Goal: Feedback & Contribution: Submit feedback/report problem

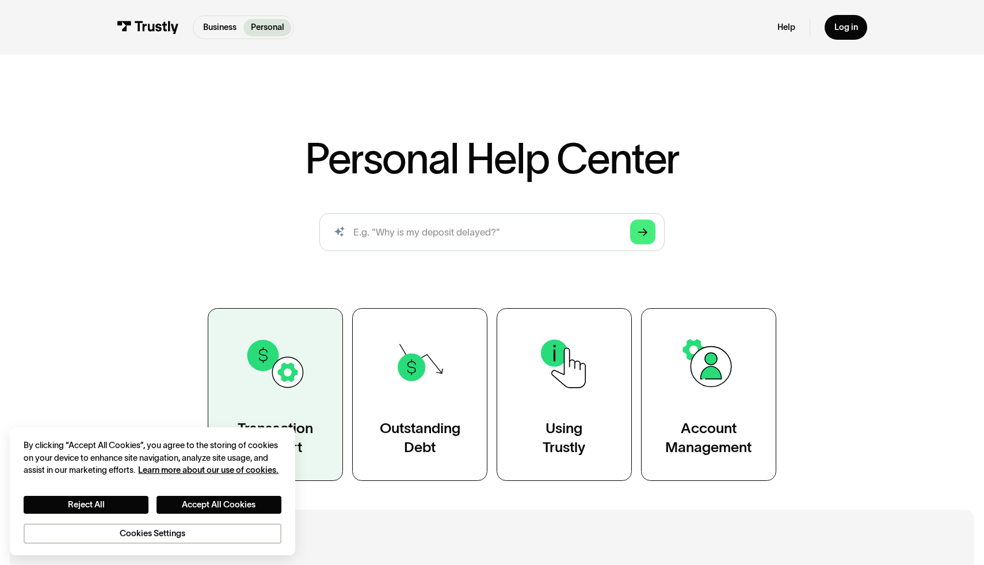
click at [310, 329] on link "Transaction Support" at bounding box center [275, 394] width 135 height 173
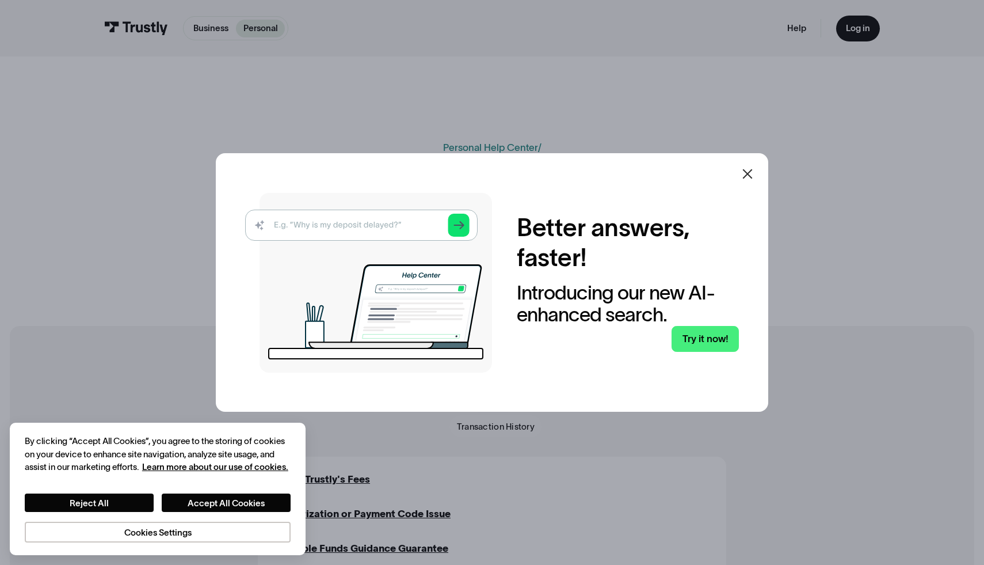
click at [745, 168] on icon at bounding box center [748, 174] width 14 height 14
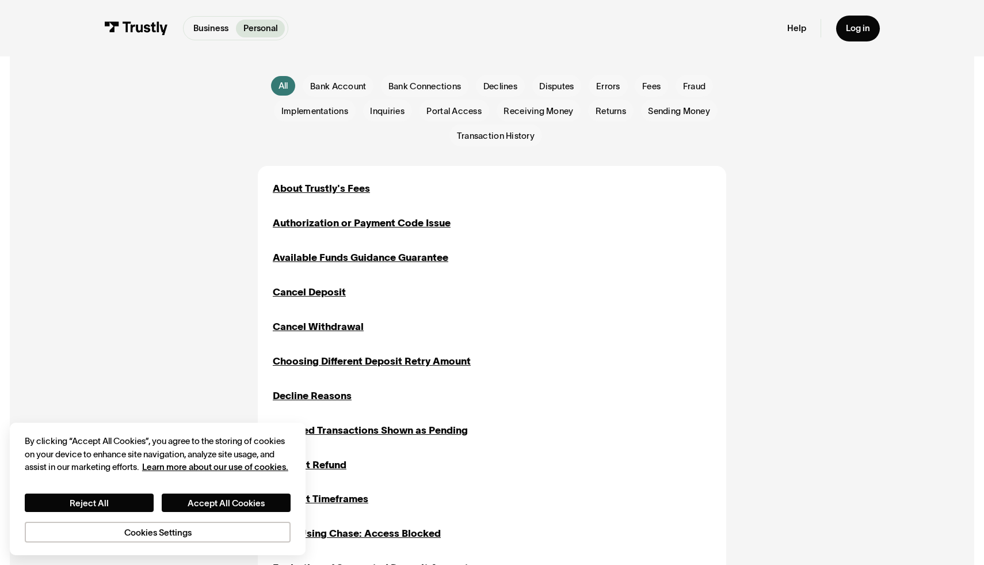
scroll to position [313, 0]
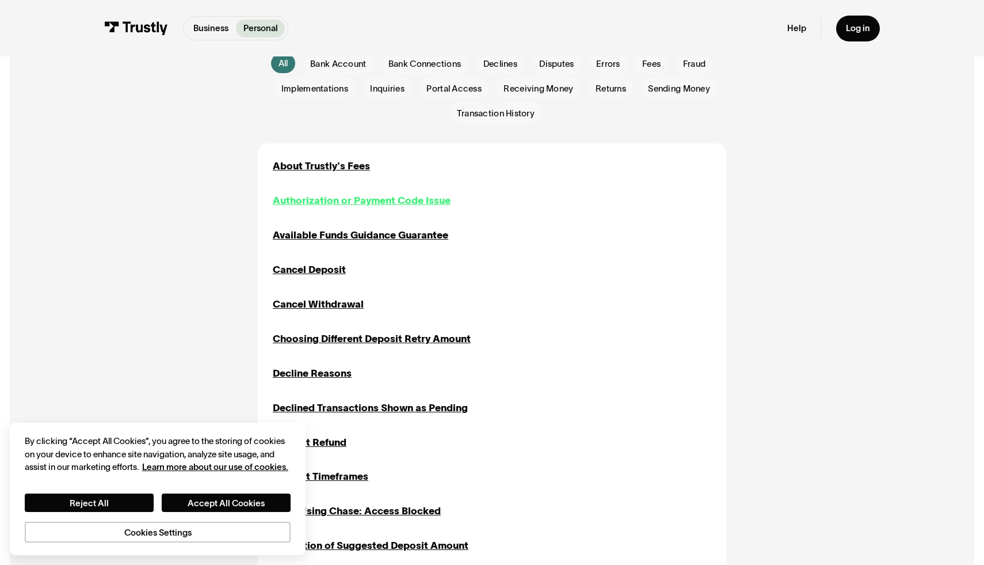
click at [347, 199] on div "Authorization or Payment Code Issue" at bounding box center [362, 200] width 178 height 15
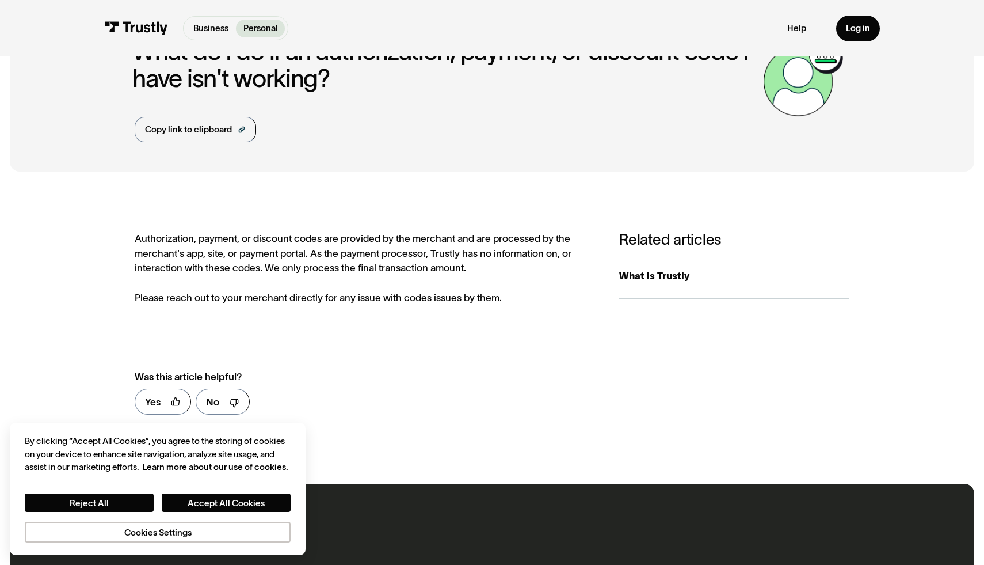
scroll to position [82, 0]
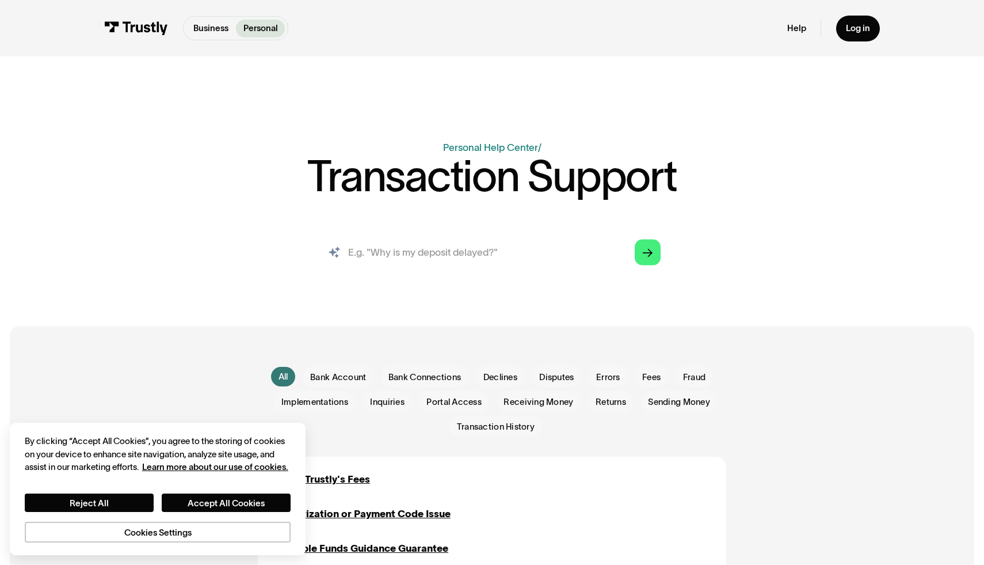
click at [406, 246] on input "search" at bounding box center [492, 253] width 357 height 40
type input "contact support"
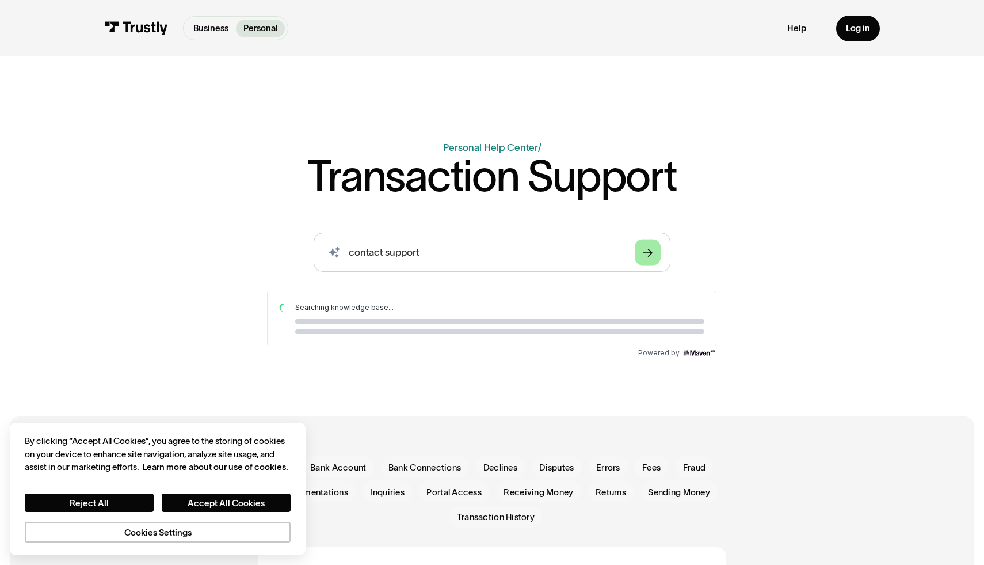
click at [648, 248] on icon "Arrow Right" at bounding box center [648, 253] width 10 height 10
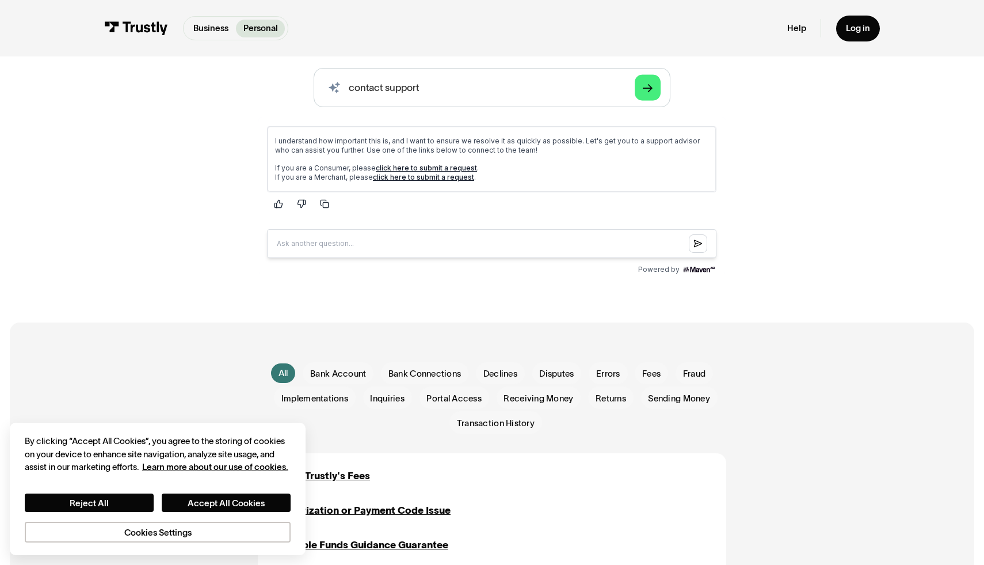
scroll to position [165, 0]
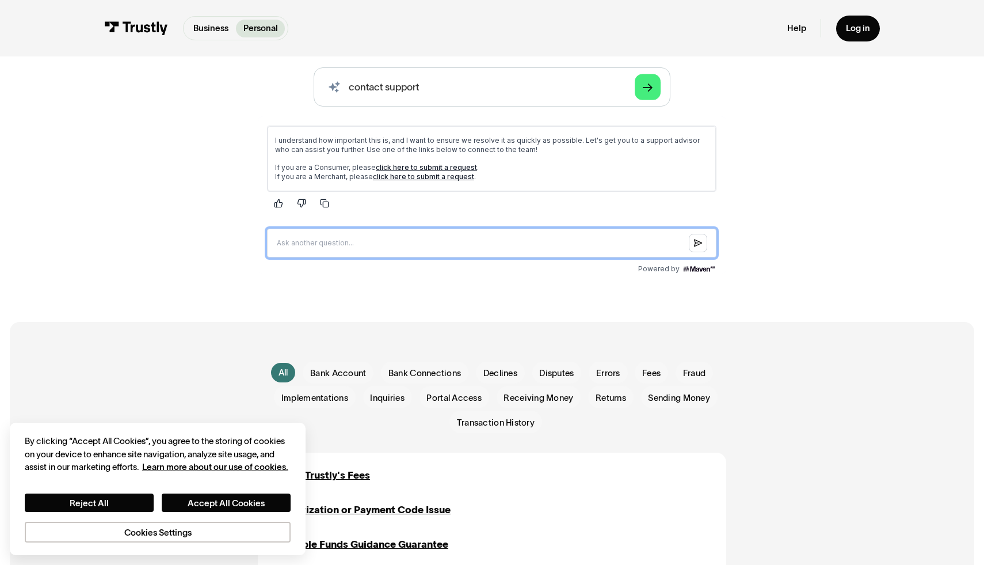
click at [402, 253] on input "Question box" at bounding box center [492, 243] width 450 height 29
type input "nfs fee"
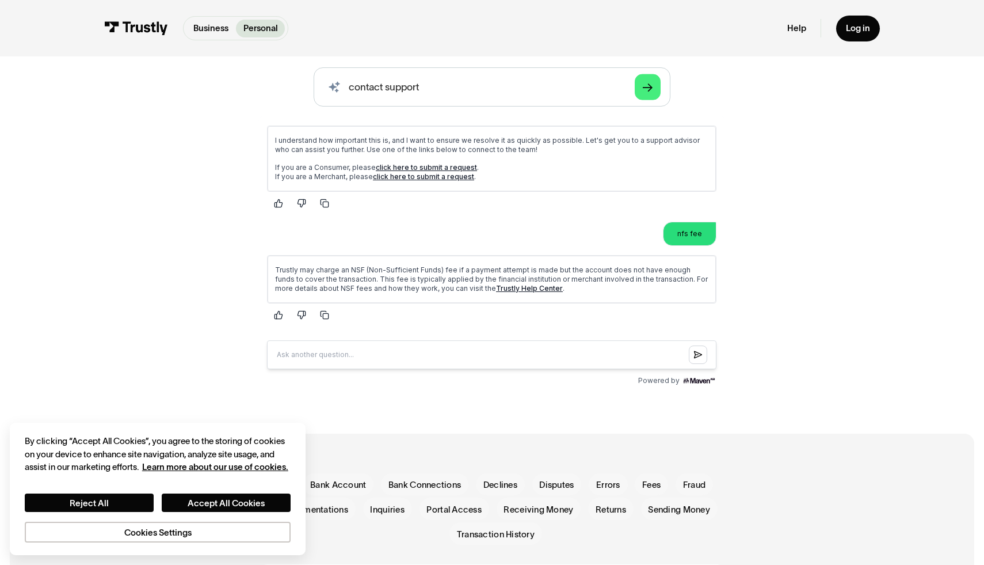
click at [434, 169] on link "click here to submit a request" at bounding box center [426, 167] width 101 height 9
click at [496, 287] on link "Trustly Help Center" at bounding box center [529, 288] width 67 height 9
click at [451, 375] on div "I understand how important this is, and I want to ensure we resolve it as quick…" at bounding box center [492, 246] width 468 height 260
click at [877, 29] on link "Log in" at bounding box center [858, 29] width 44 height 26
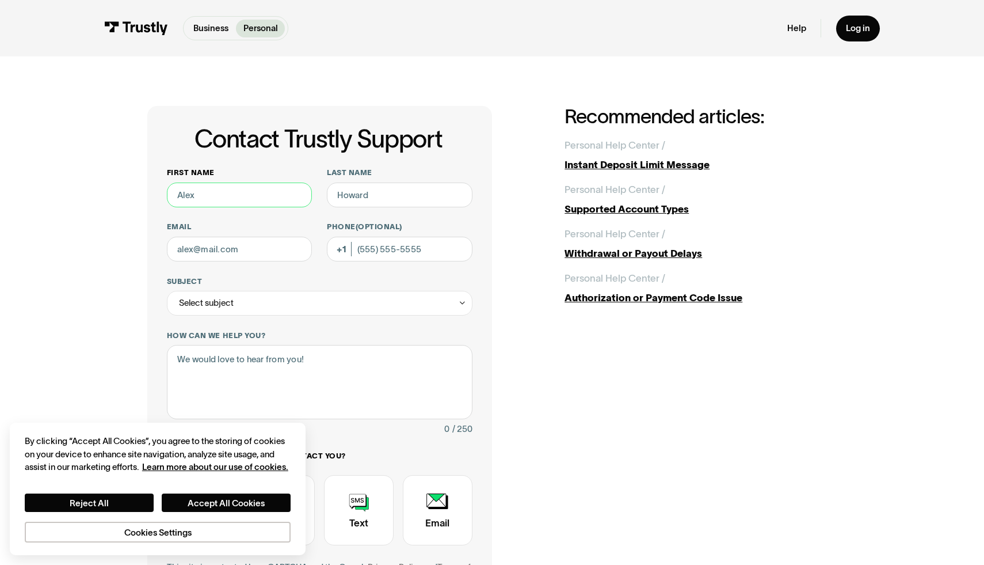
click at [267, 199] on input "First name" at bounding box center [240, 194] width 146 height 25
type input "liana"
click at [355, 190] on input "Last name" at bounding box center [400, 194] width 146 height 25
type input "berlanga"
click at [268, 250] on input "Email" at bounding box center [240, 249] width 146 height 25
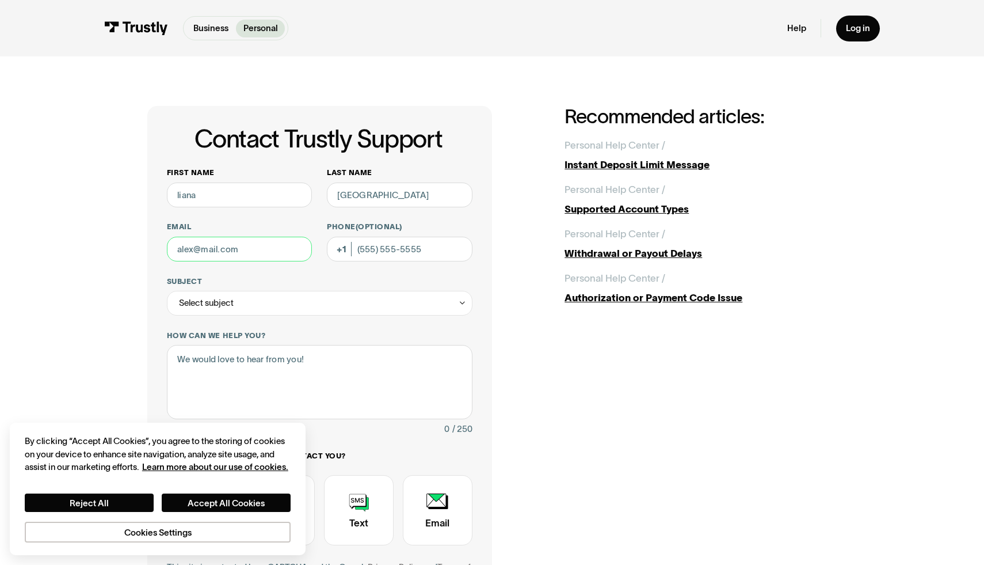
type input "lianaroseberlanga10@icloud.com"
click at [374, 252] on input "Phone (Optional)" at bounding box center [400, 249] width 146 height 25
type input "(201) 316-7001"
click at [366, 305] on div "Select subject" at bounding box center [320, 303] width 306 height 25
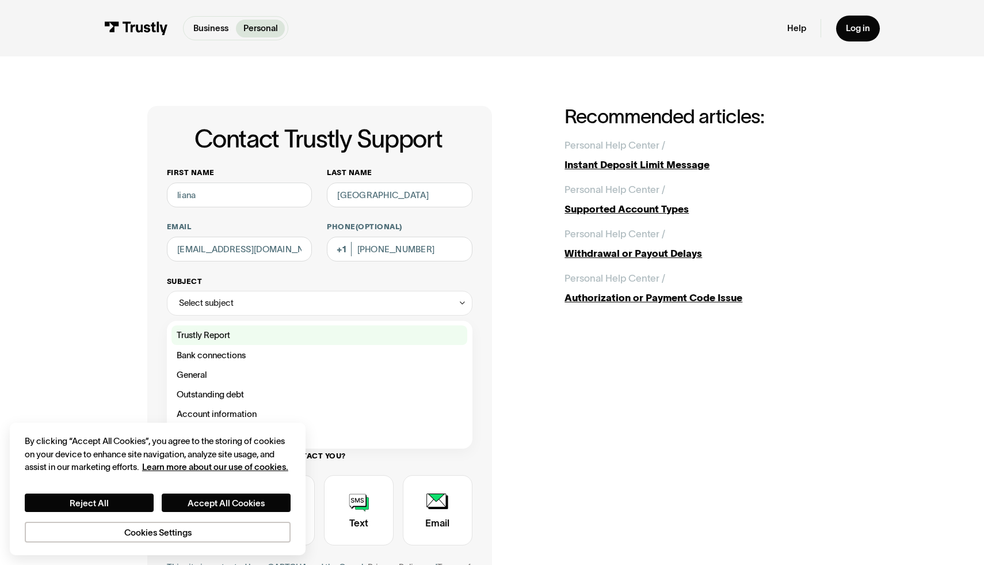
click at [337, 326] on div "Contact Trustly Support" at bounding box center [320, 335] width 296 height 20
type input "**********"
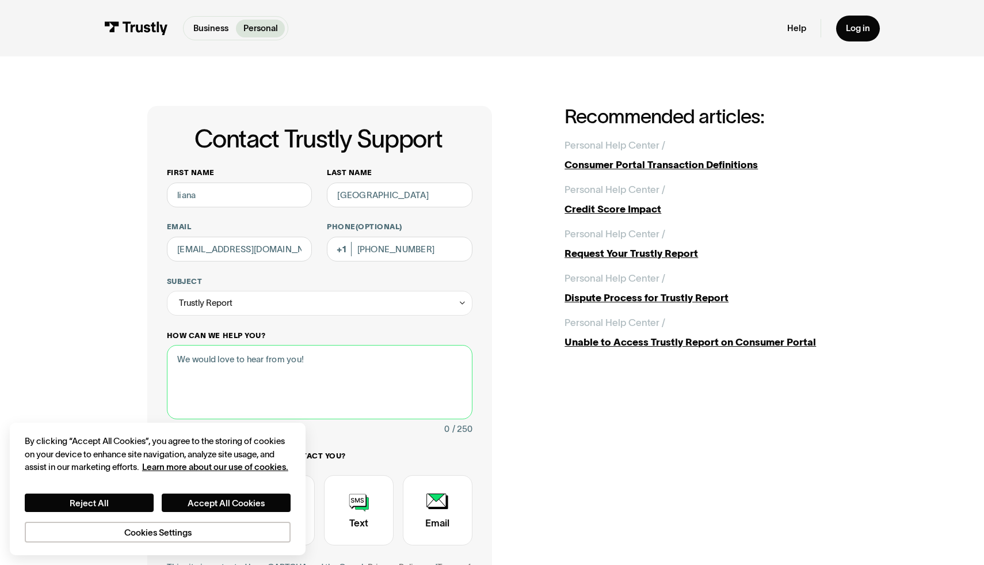
click at [294, 357] on textarea "How can we help you?" at bounding box center [320, 382] width 306 height 74
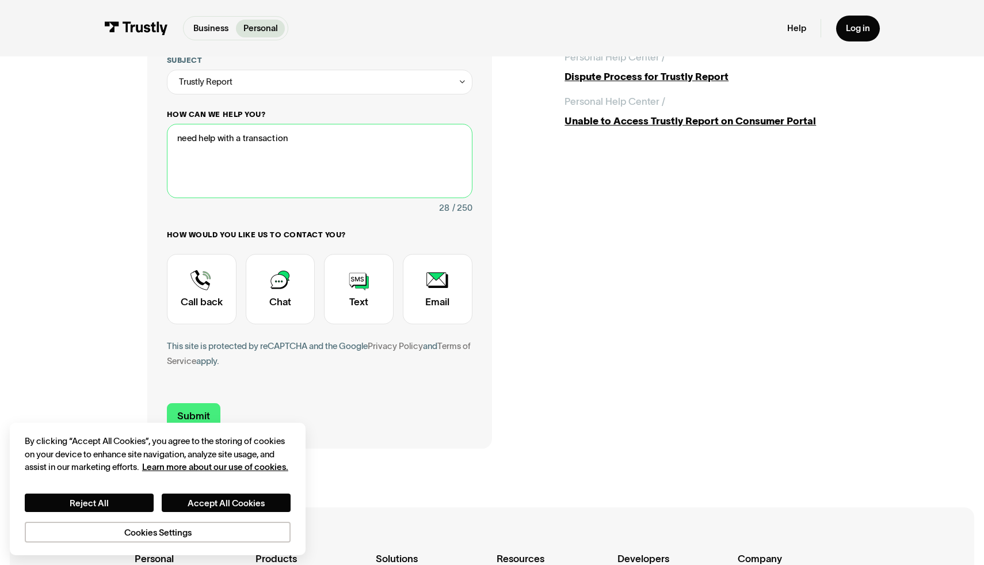
scroll to position [225, 0]
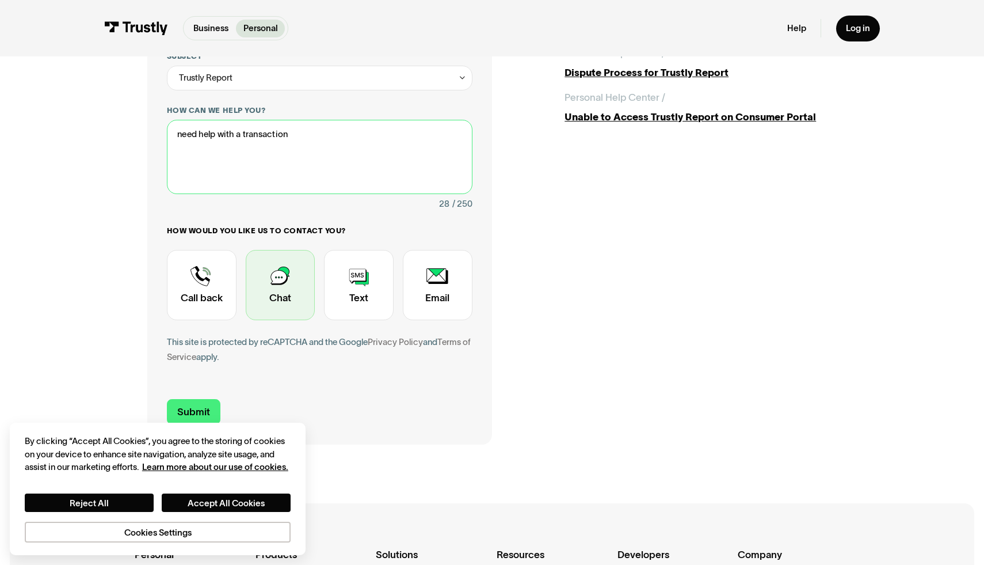
type textarea "need help with a transaction"
click at [273, 291] on div "Contact Trustly Support" at bounding box center [281, 285] width 70 height 70
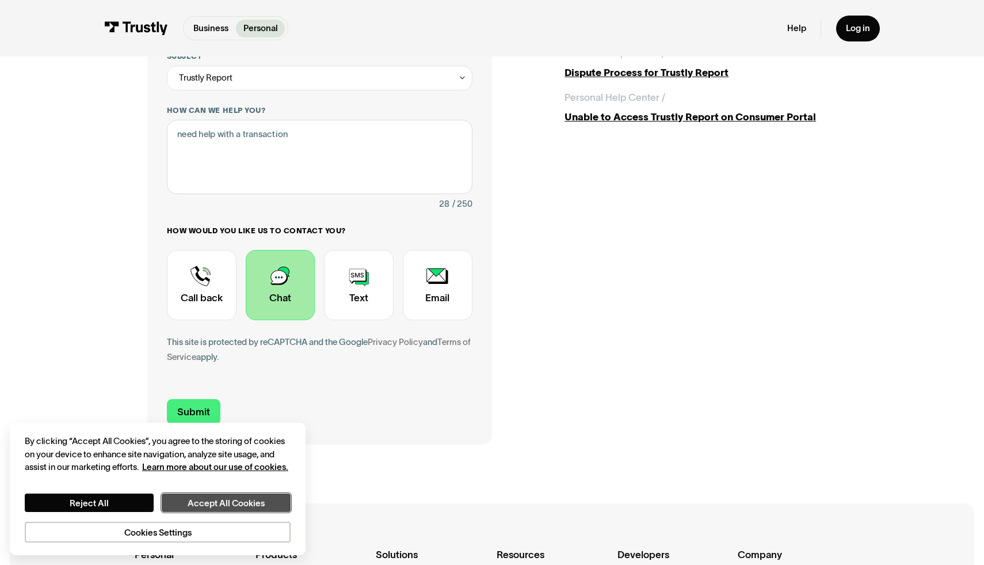
click at [204, 503] on button "Accept All Cookies" at bounding box center [226, 502] width 129 height 18
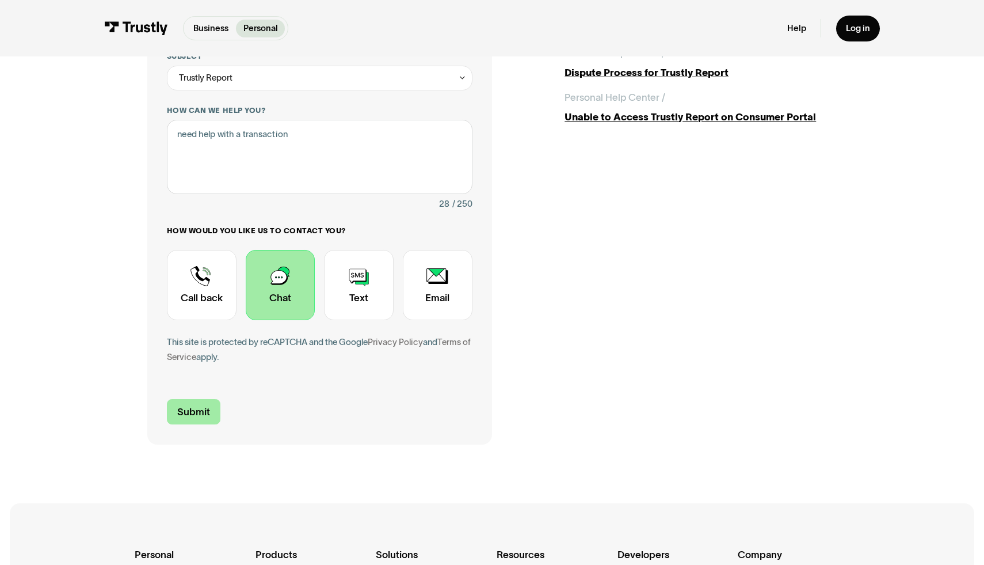
click at [189, 413] on input "Submit" at bounding box center [194, 412] width 54 height 26
type input "+12013167001"
click at [202, 408] on input "Submit" at bounding box center [194, 412] width 54 height 26
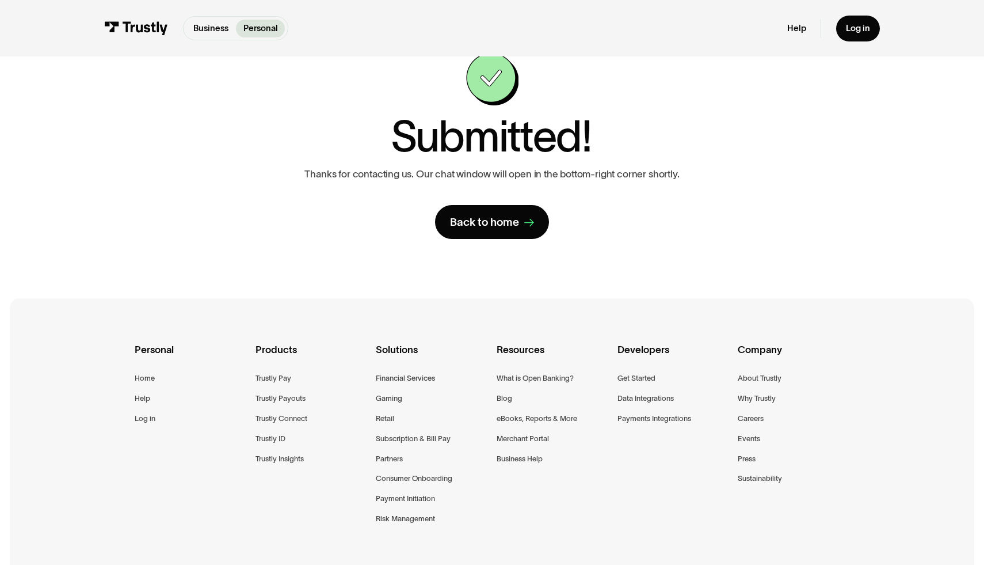
scroll to position [0, 0]
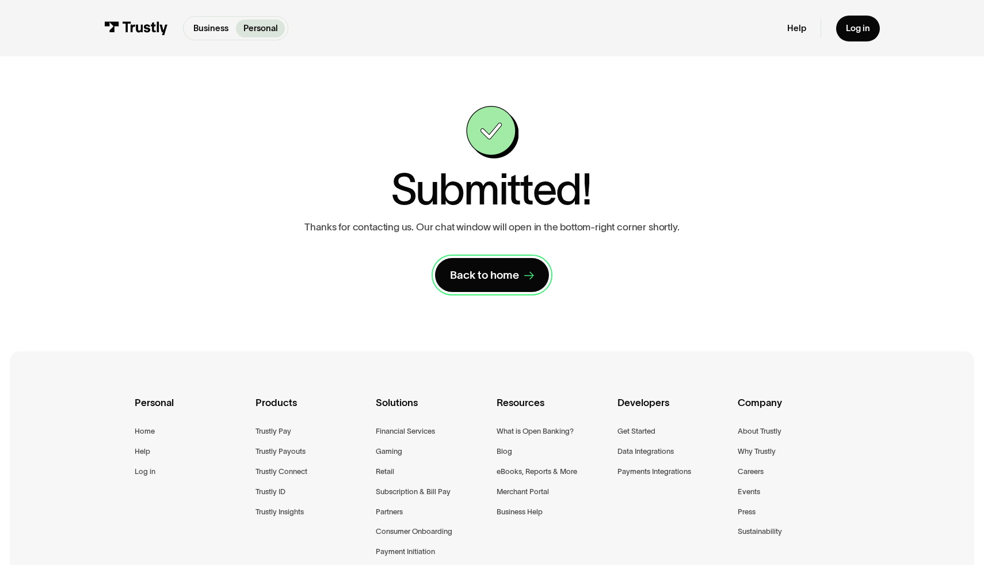
click at [490, 289] on link "Back to home" at bounding box center [491, 275] width 113 height 34
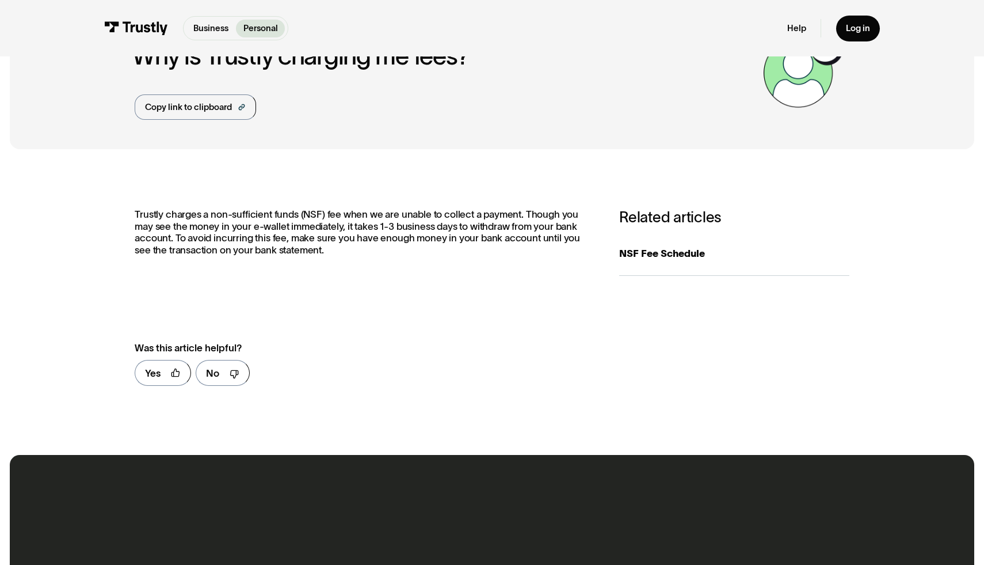
scroll to position [74, 0]
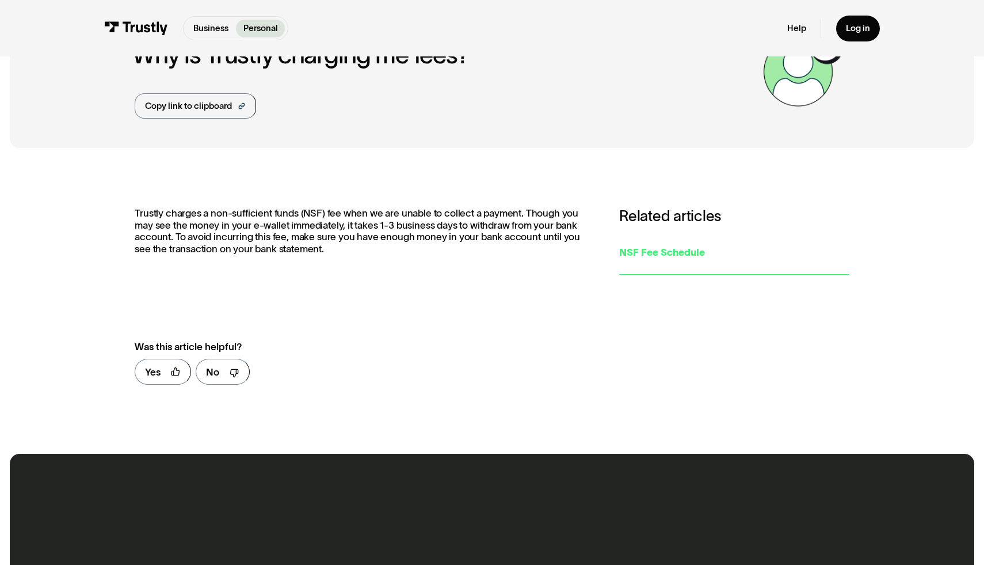
click at [663, 245] on div "NSF Fee Schedule" at bounding box center [734, 252] width 230 height 15
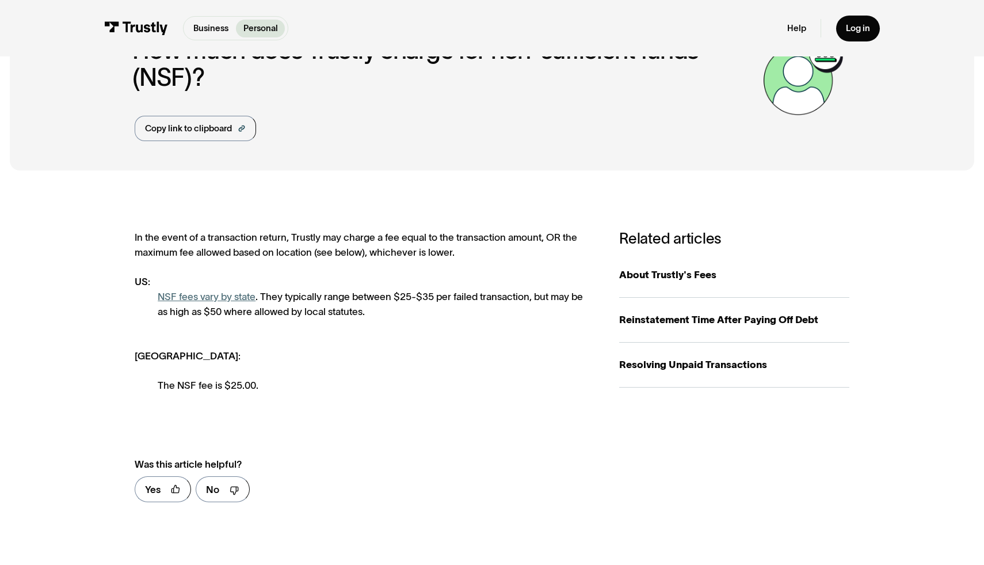
scroll to position [90, 0]
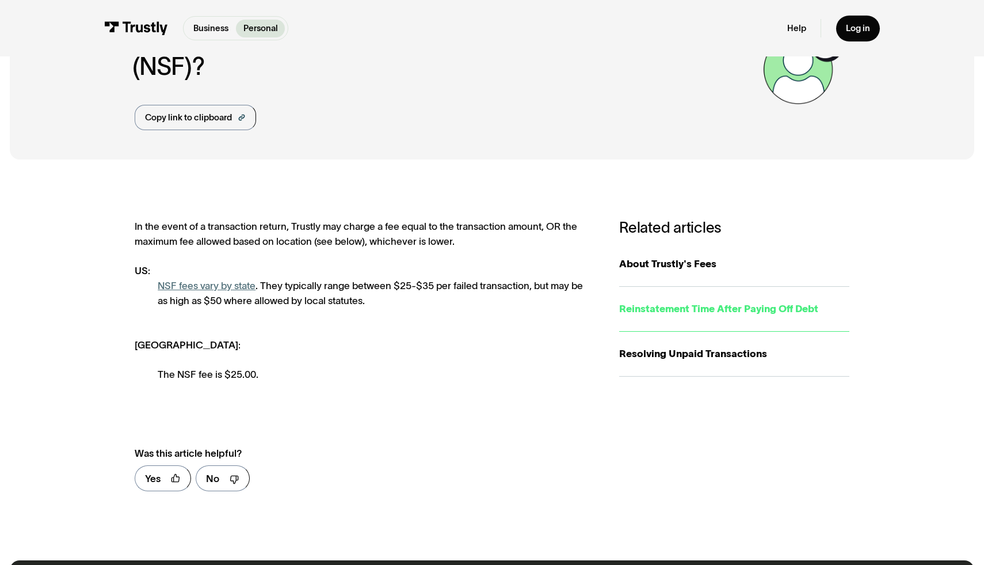
click at [668, 305] on div "Reinstatement Time After Paying Off Debt" at bounding box center [734, 308] width 230 height 15
